Goal: Task Accomplishment & Management: Complete application form

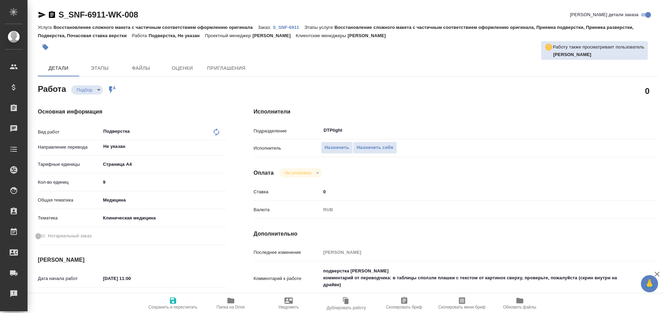
type textarea "x"
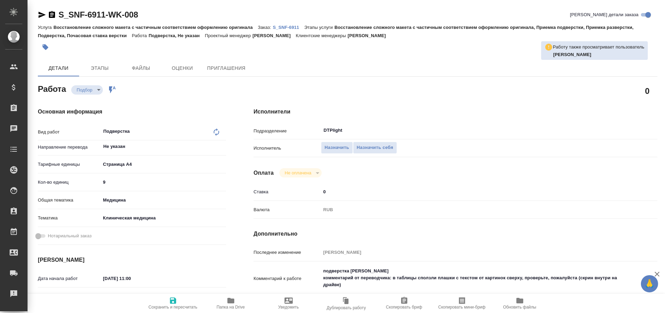
type textarea "x"
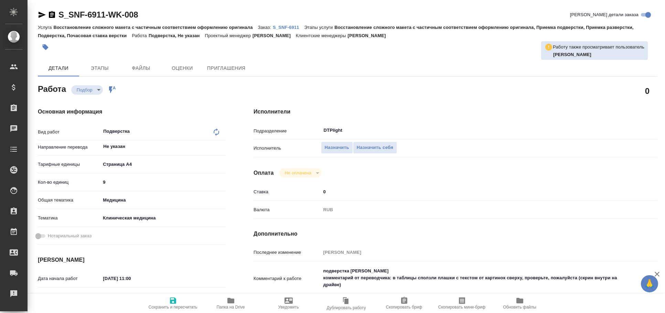
scroll to position [76, 0]
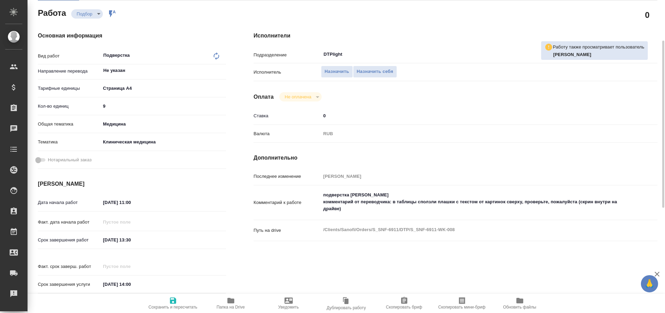
type textarea "x"
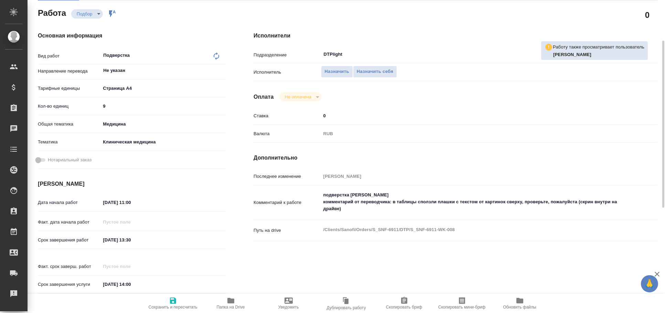
type textarea "x"
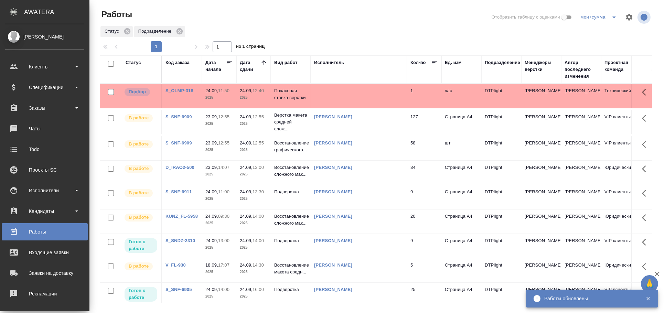
click at [339, 93] on td at bounding box center [358, 96] width 96 height 24
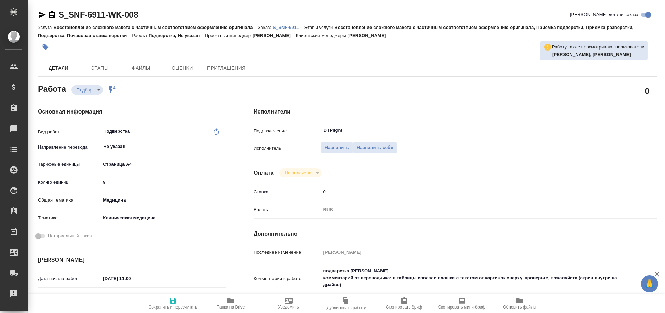
type textarea "x"
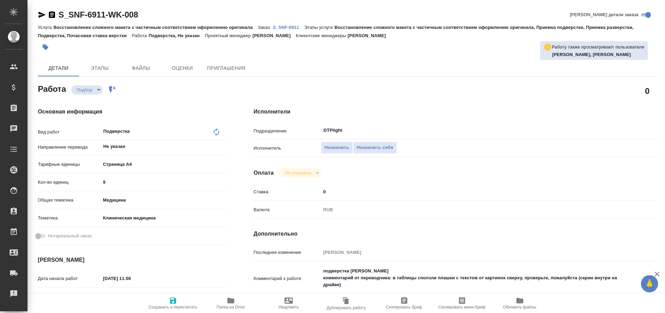
type textarea "x"
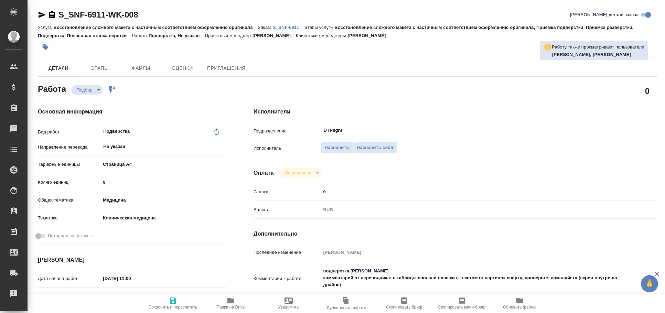
type textarea "x"
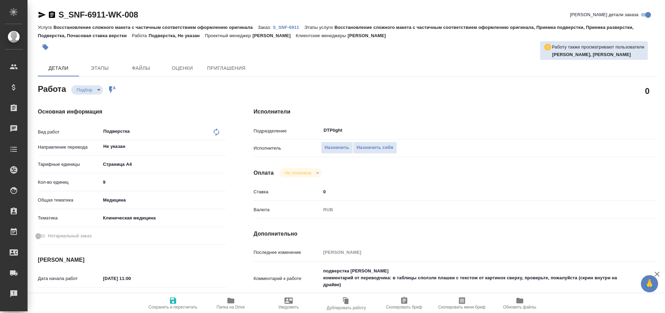
type textarea "x"
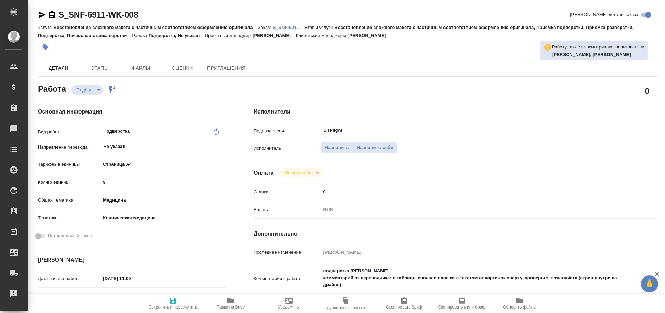
type textarea "x"
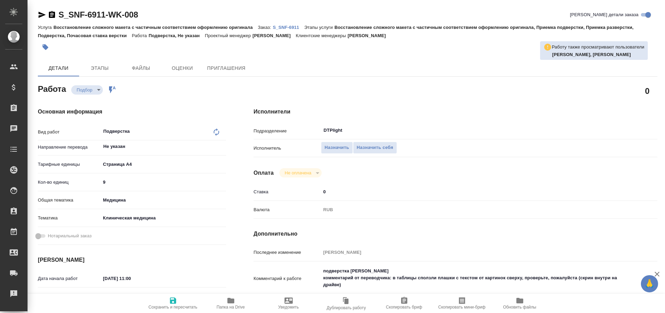
type textarea "x"
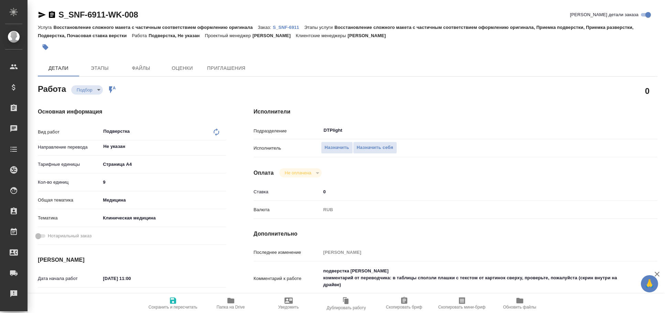
type textarea "x"
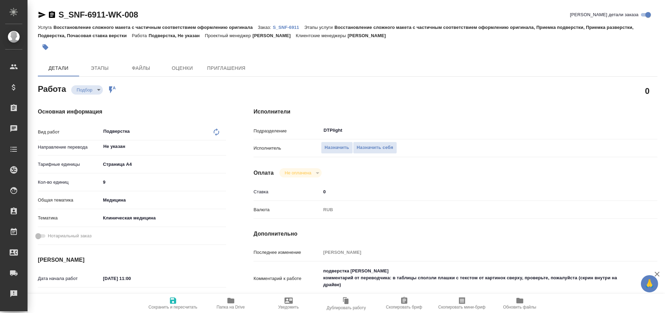
type textarea "x"
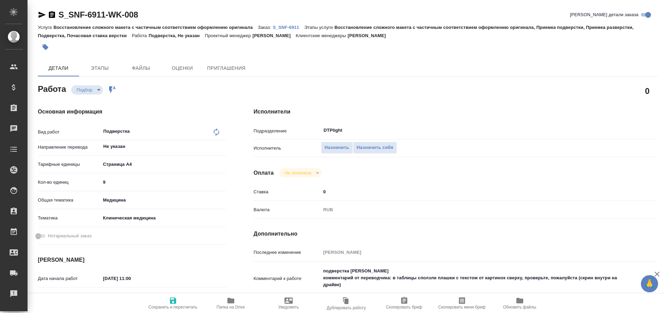
type textarea "x"
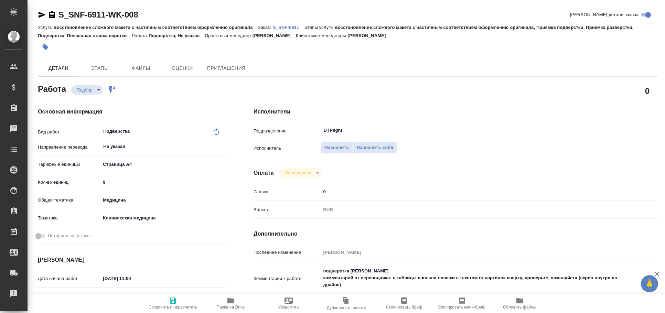
type textarea "x"
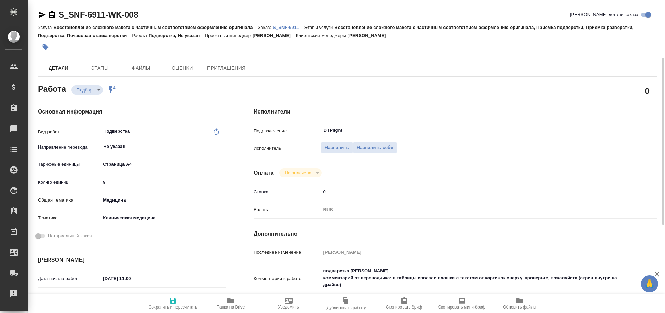
scroll to position [38, 0]
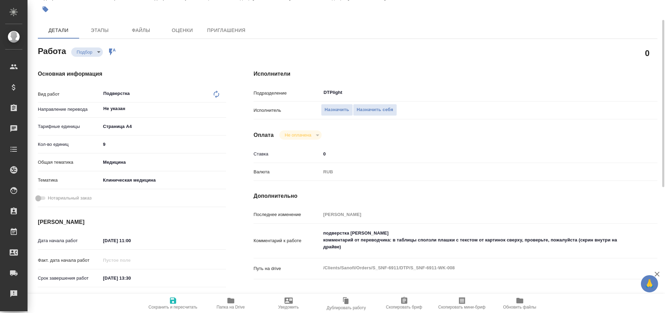
type textarea "x"
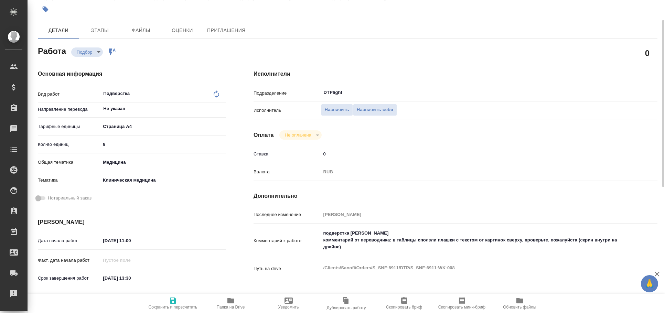
type textarea "x"
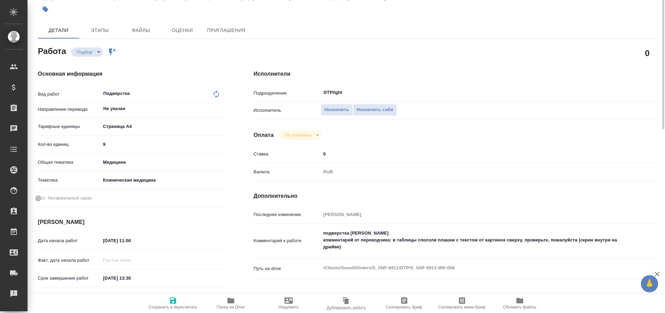
scroll to position [0, 0]
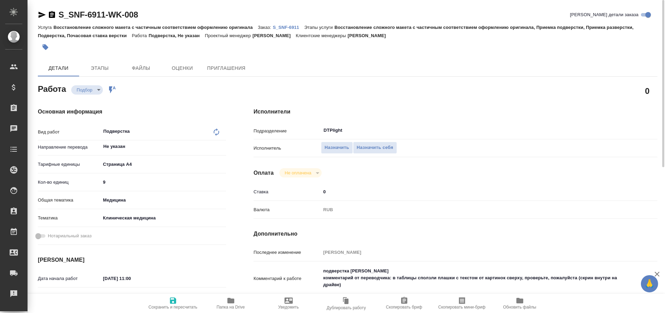
click at [45, 15] on icon "button" at bounding box center [42, 15] width 8 height 8
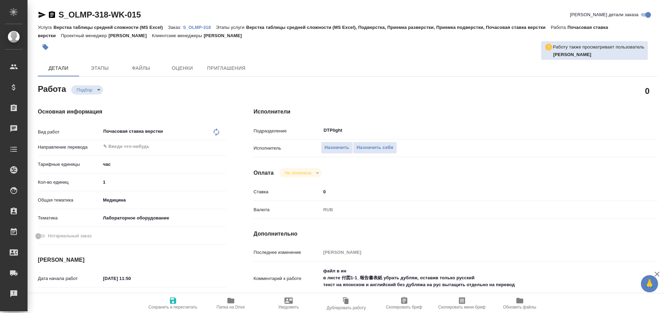
type textarea "x"
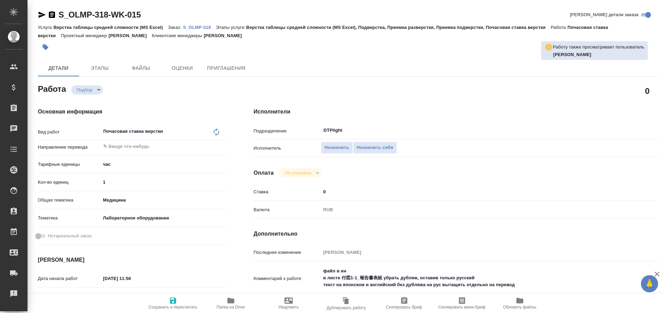
type textarea "x"
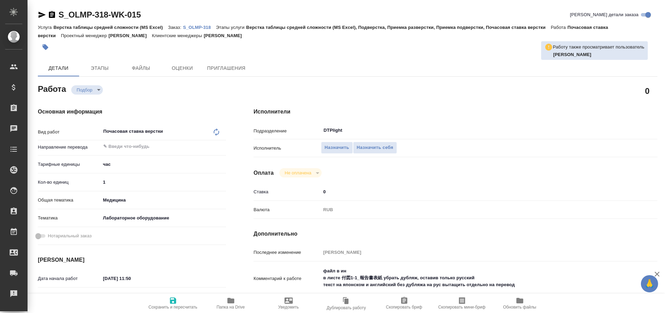
type textarea "x"
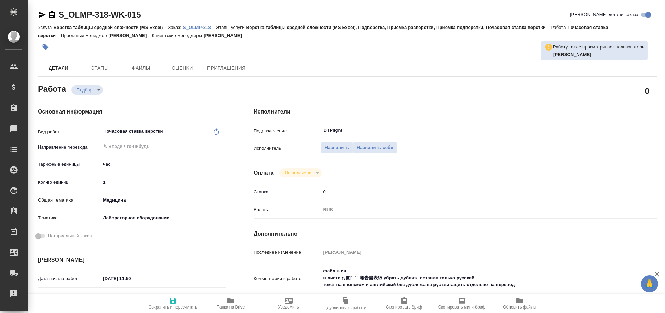
type textarea "x"
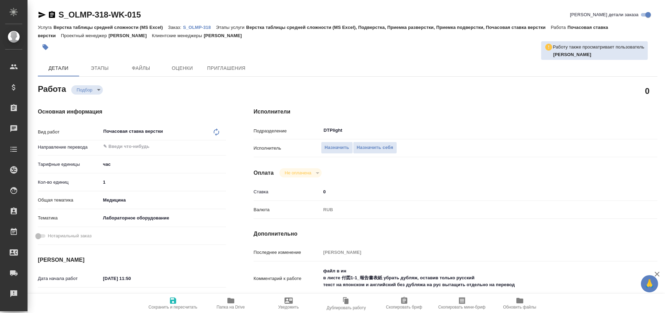
type textarea "x"
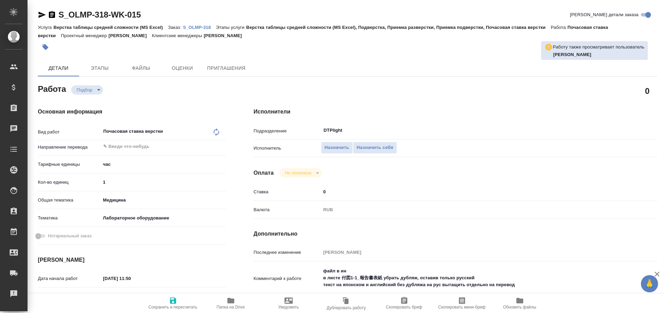
type textarea "x"
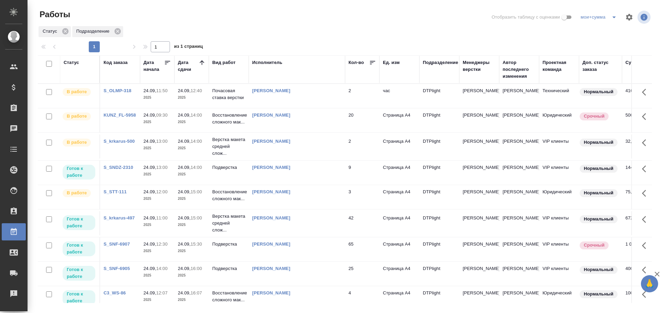
click at [292, 174] on td "[PERSON_NAME]" at bounding box center [297, 173] width 96 height 24
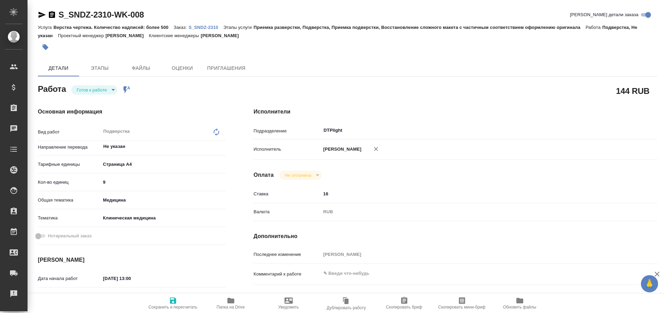
type textarea "x"
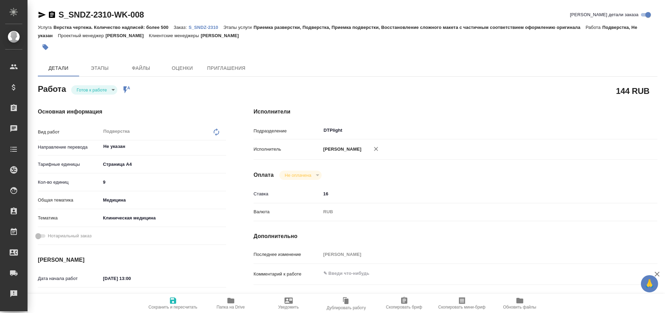
type textarea "x"
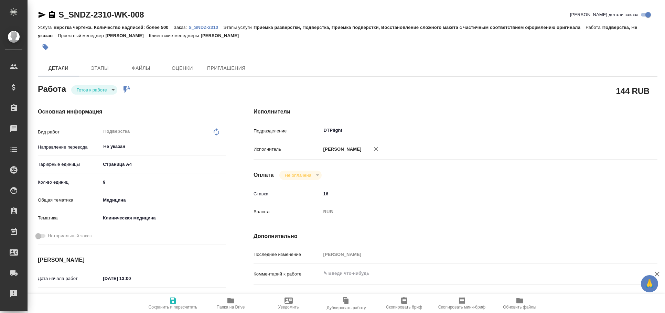
type textarea "x"
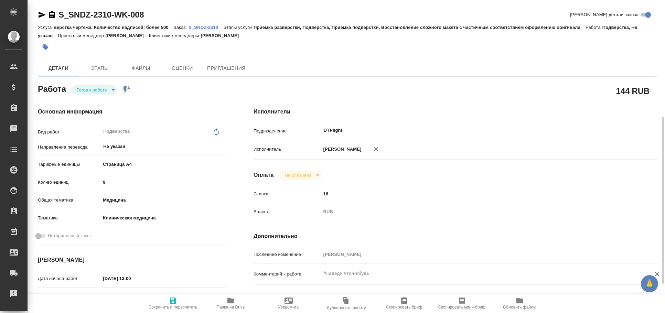
scroll to position [152, 0]
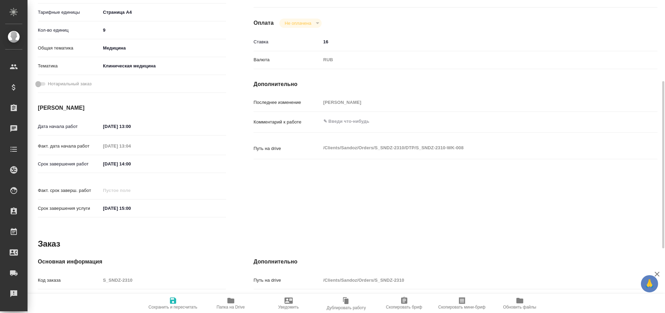
type textarea "x"
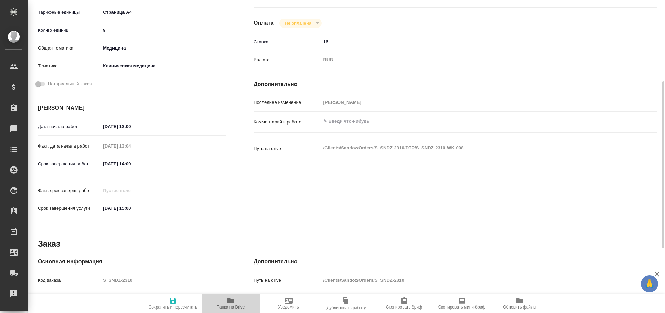
click at [228, 305] on span "Папка на Drive" at bounding box center [231, 307] width 28 height 5
type textarea "x"
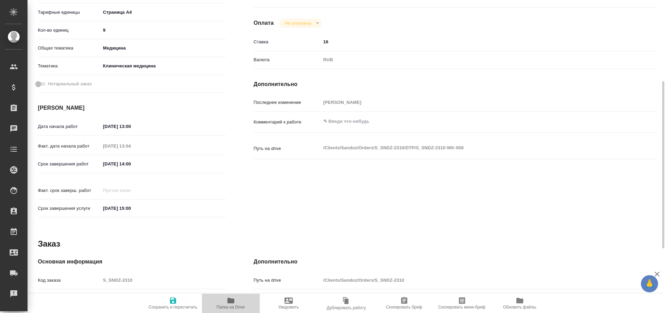
type textarea "x"
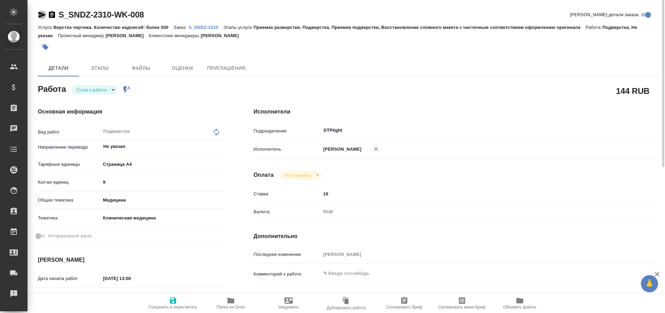
click at [41, 12] on icon "button" at bounding box center [42, 15] width 8 height 8
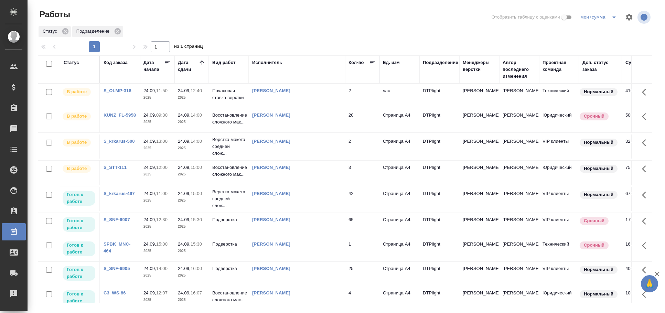
click at [329, 220] on div "[PERSON_NAME]" at bounding box center [296, 219] width 89 height 7
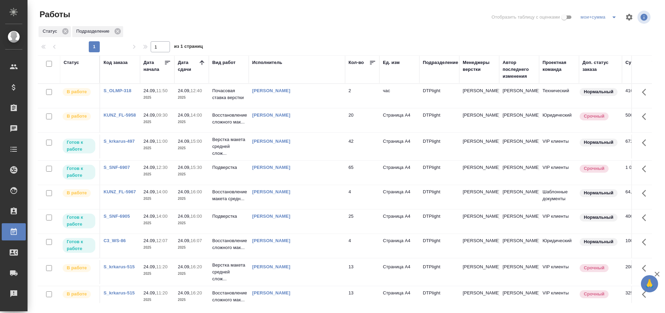
click at [316, 150] on td "[PERSON_NAME]" at bounding box center [297, 146] width 96 height 24
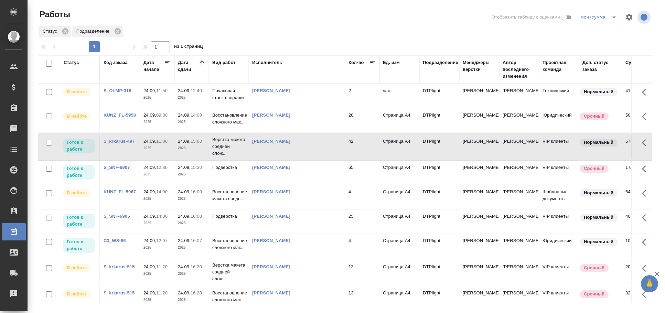
click at [310, 171] on div "[PERSON_NAME]" at bounding box center [296, 167] width 89 height 7
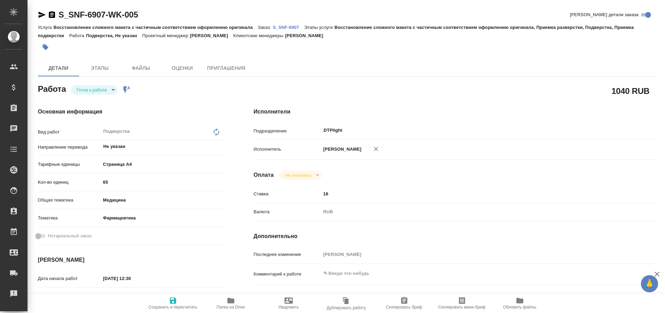
type textarea "x"
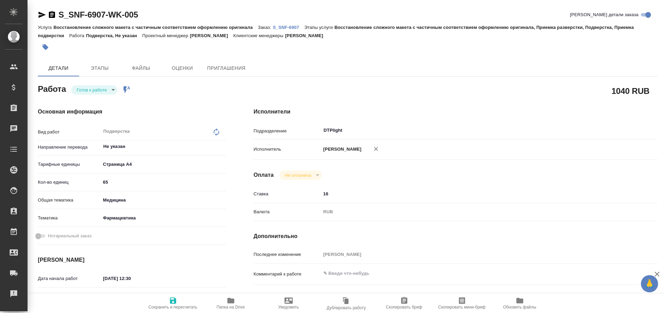
type textarea "x"
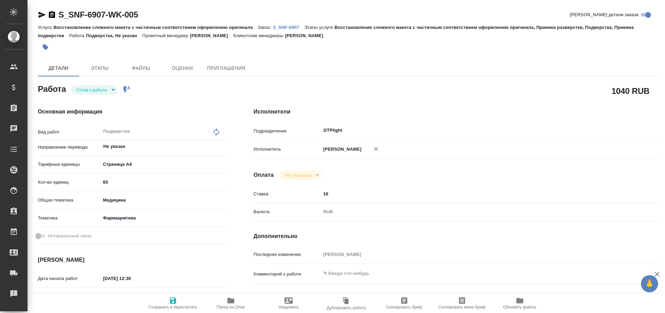
type textarea "x"
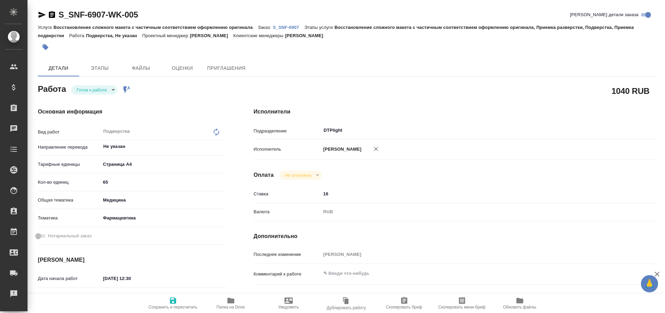
type textarea "x"
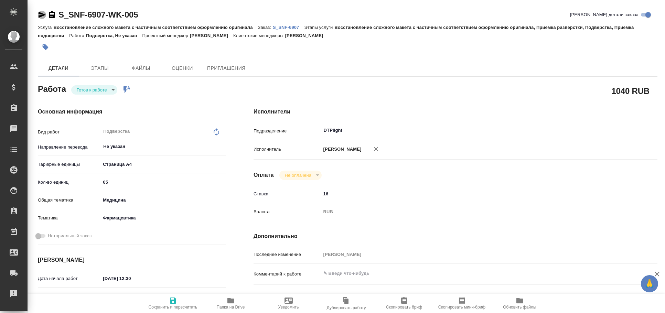
click at [39, 15] on icon "button" at bounding box center [42, 15] width 7 height 6
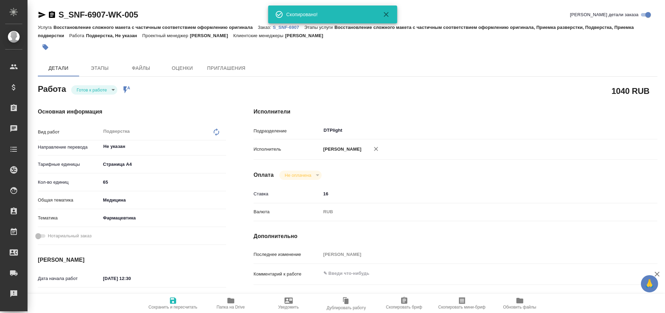
type textarea "x"
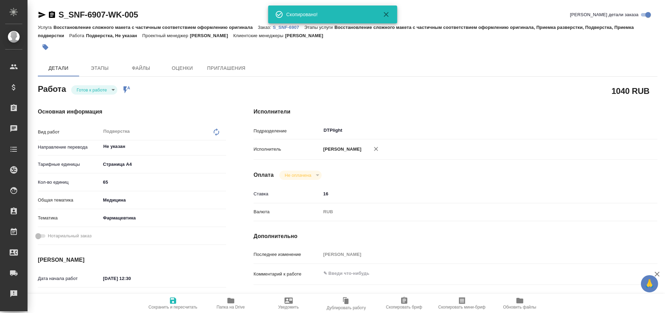
type textarea "x"
